Goal: Task Accomplishment & Management: Manage account settings

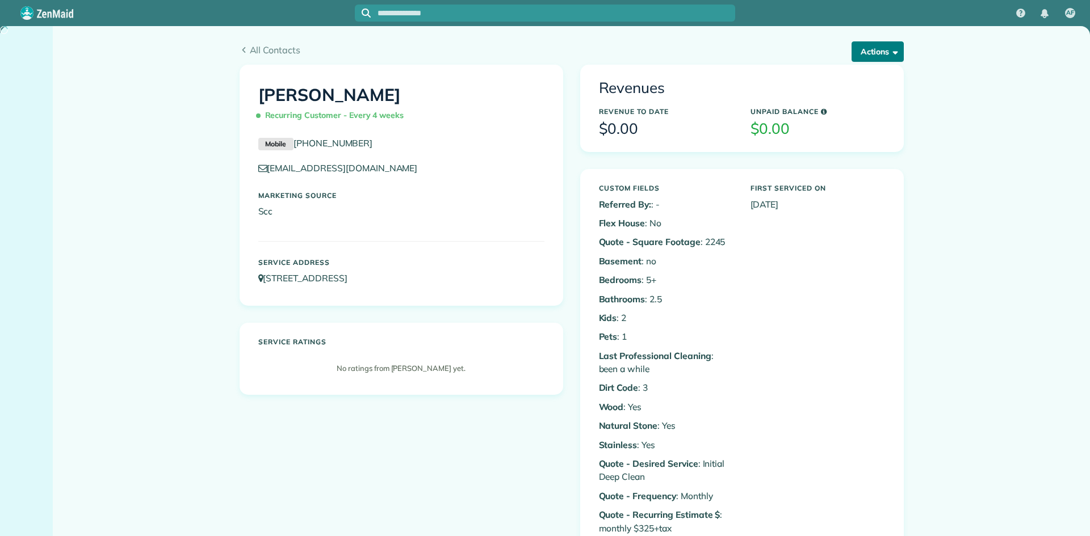
click at [882, 53] on button "Actions" at bounding box center [877, 51] width 52 height 20
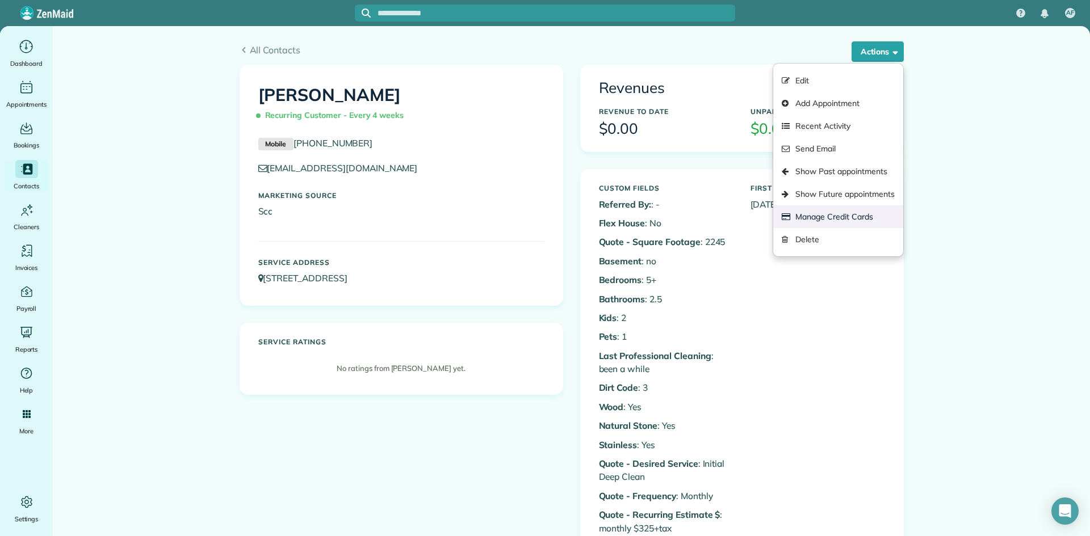
click at [860, 217] on link "Manage Credit Cards" at bounding box center [837, 216] width 129 height 23
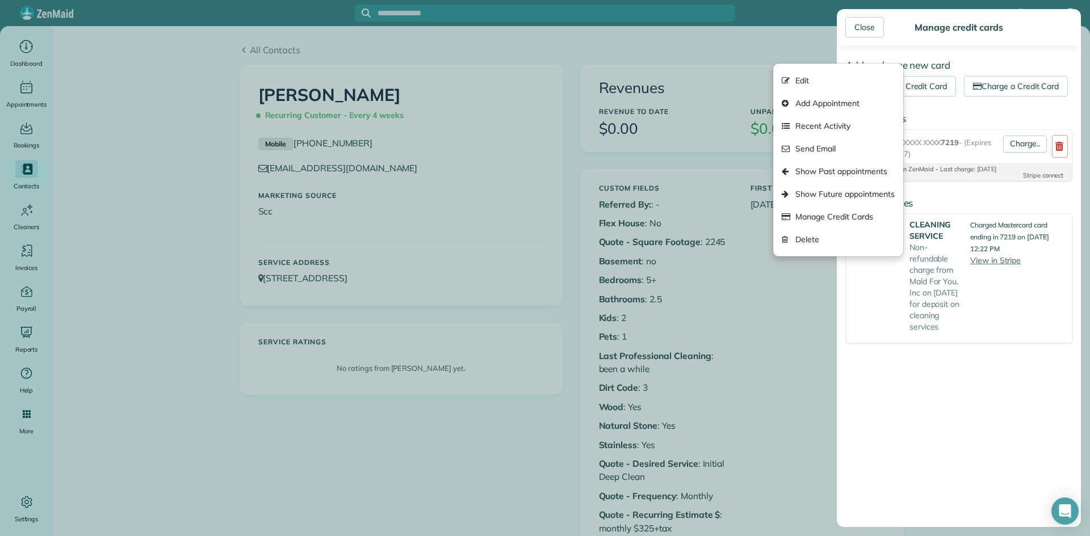
click at [899, 483] on div "Add or charge new card Add a new Credit Card Charge a Credit Card Existing card…" at bounding box center [958, 286] width 244 height 482
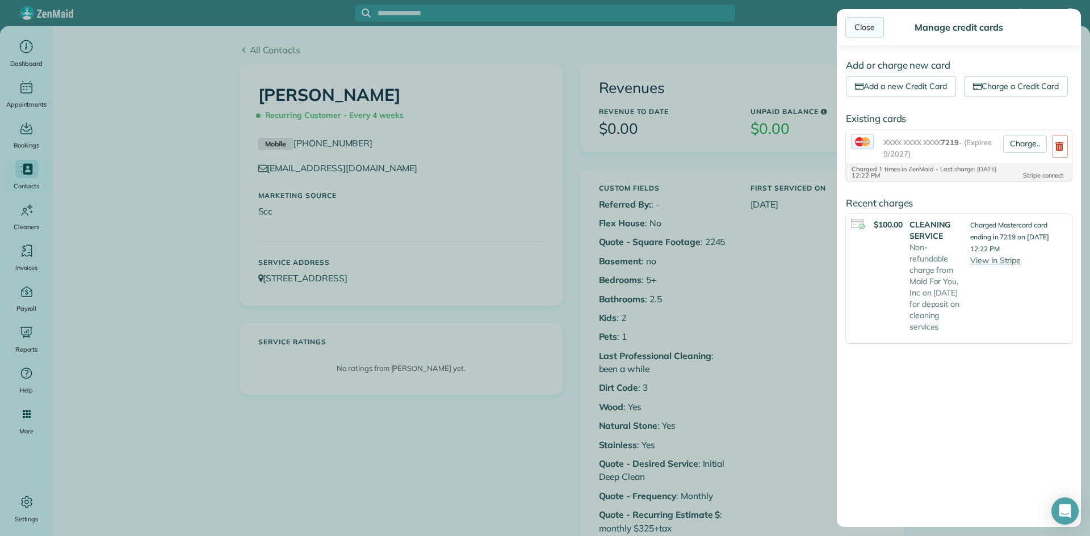
click at [869, 25] on div "Close" at bounding box center [864, 27] width 39 height 20
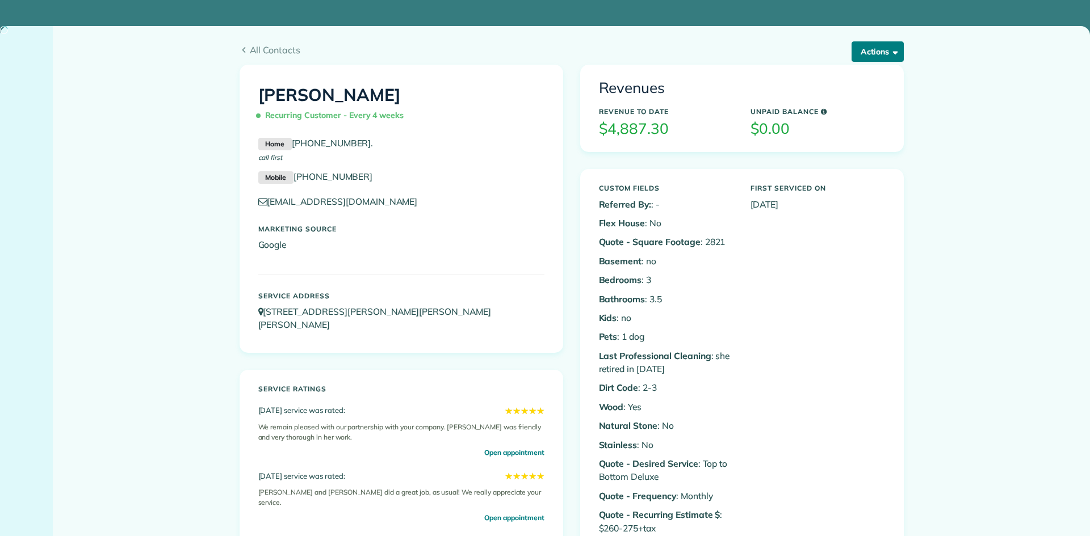
click at [881, 49] on button "Actions" at bounding box center [877, 51] width 52 height 20
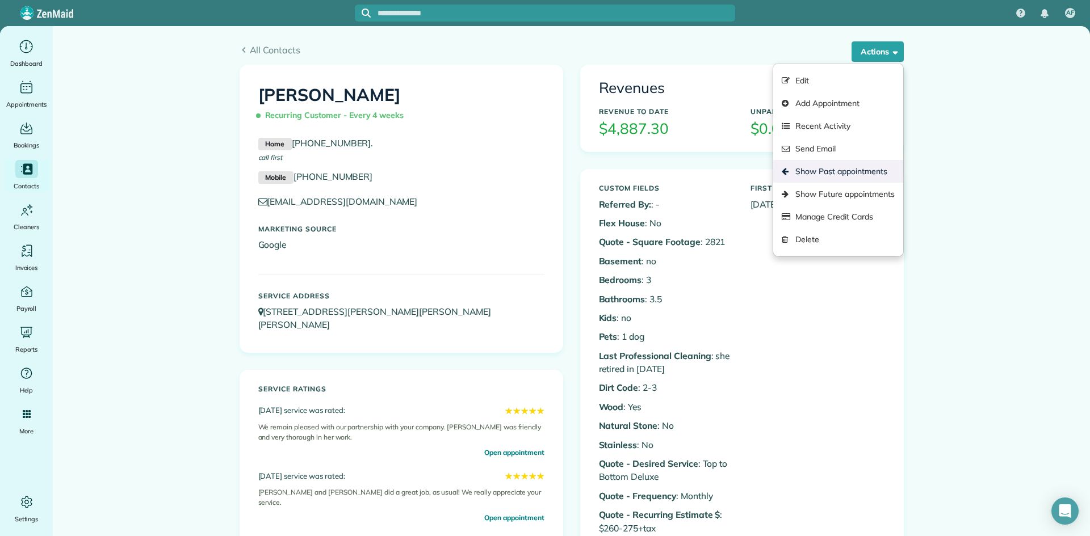
click at [862, 170] on link "Show Past appointments" at bounding box center [837, 171] width 129 height 23
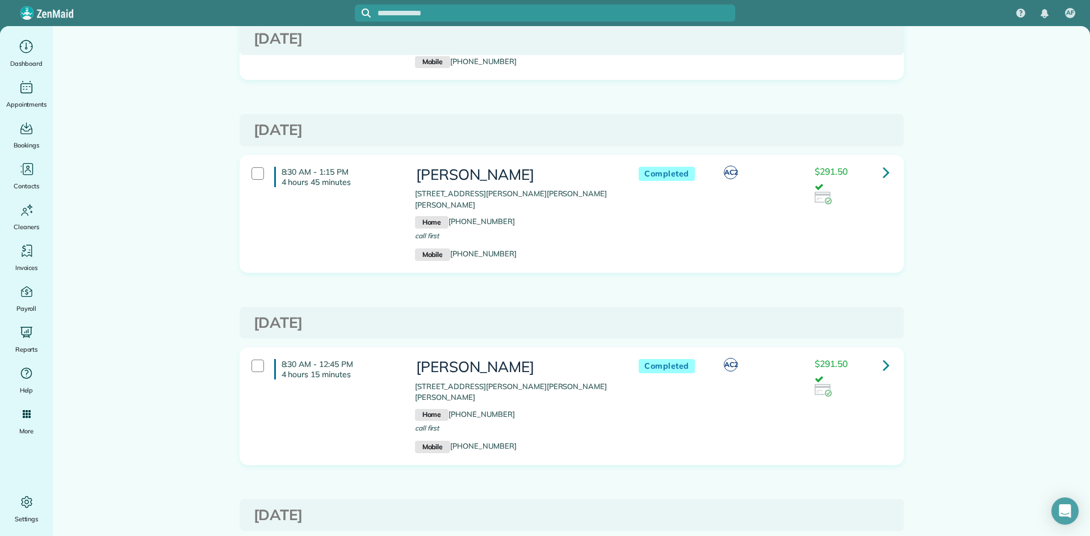
scroll to position [1416, 0]
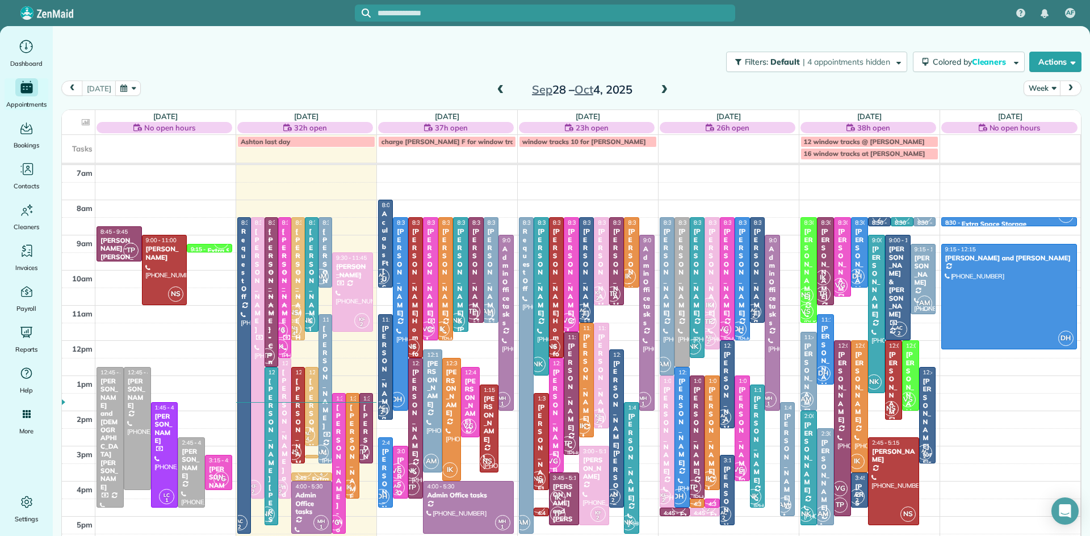
click at [498, 88] on span at bounding box center [500, 90] width 12 height 10
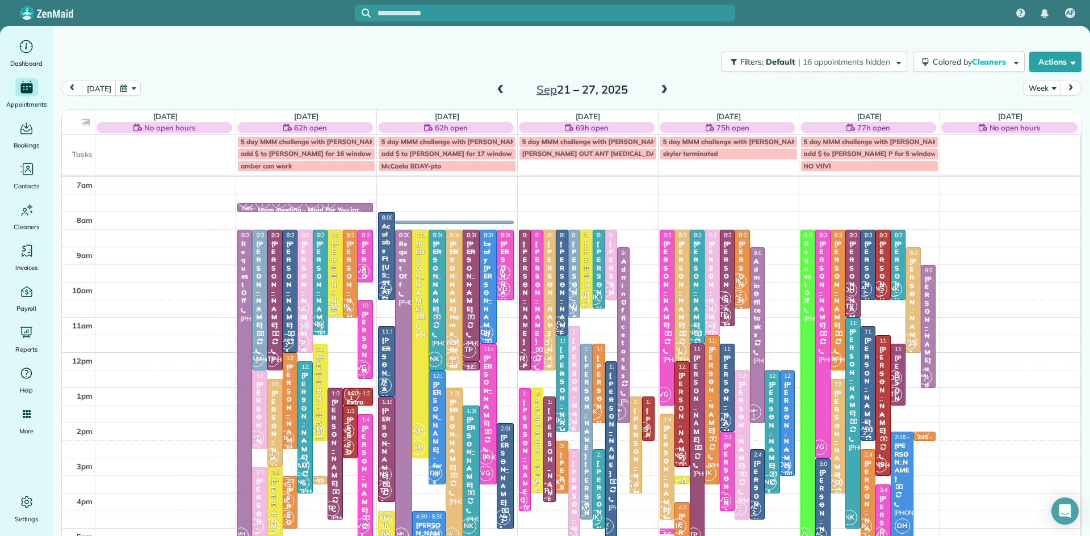
click at [498, 89] on span at bounding box center [500, 90] width 12 height 10
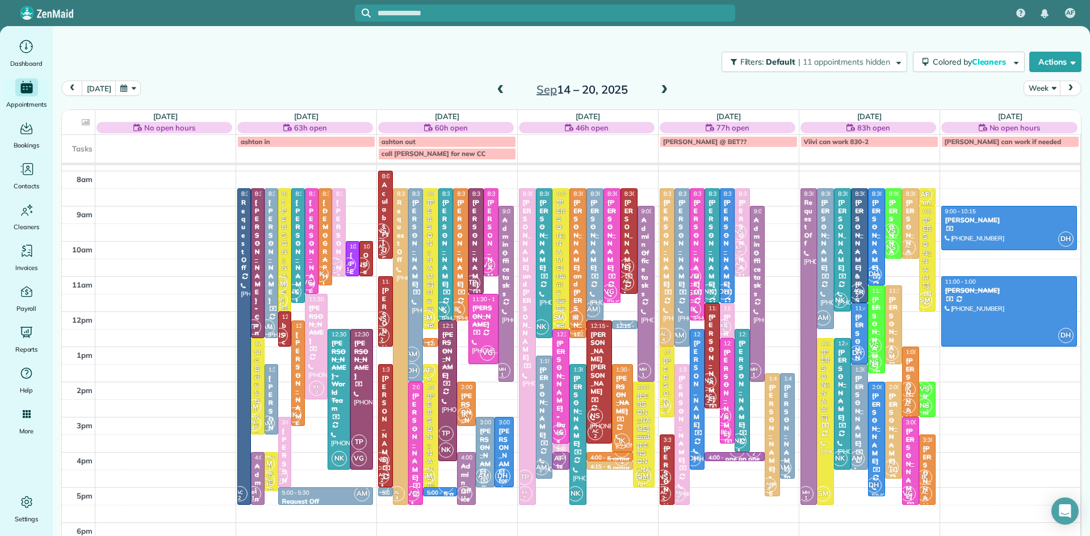
scroll to position [72, 0]
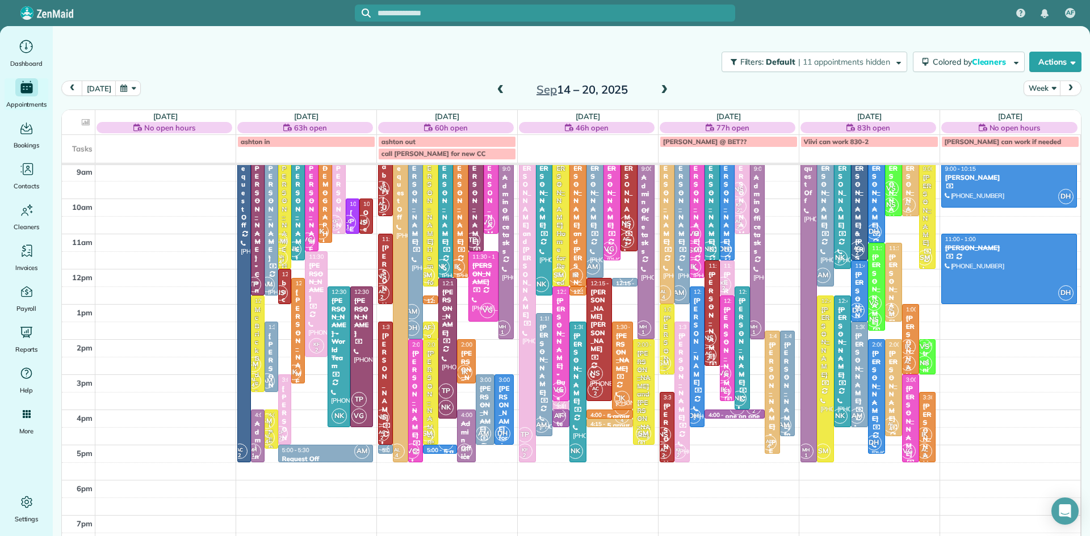
click at [661, 87] on span at bounding box center [664, 90] width 12 height 10
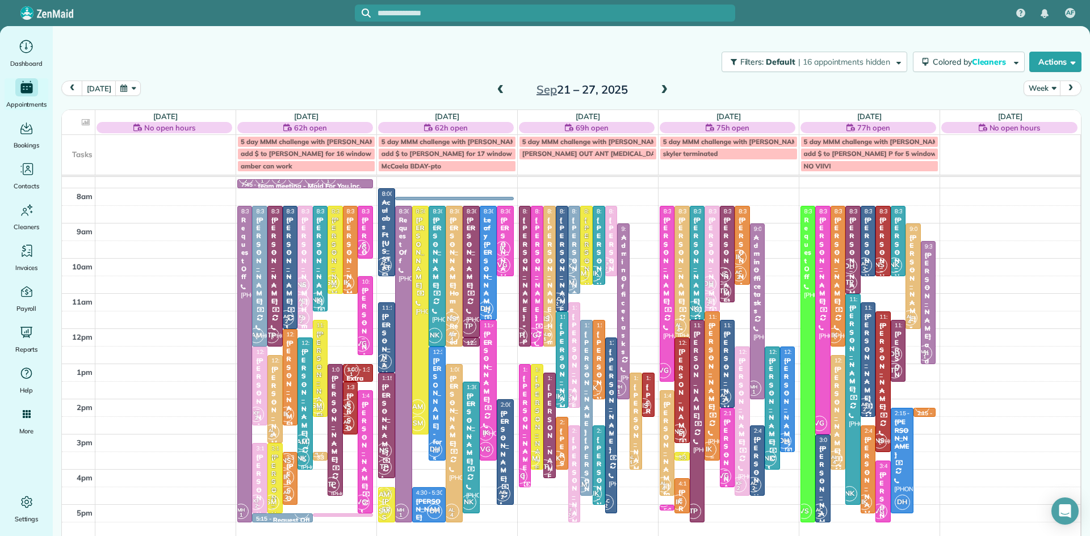
scroll to position [32, 0]
